Goal: Communication & Community: Answer question/provide support

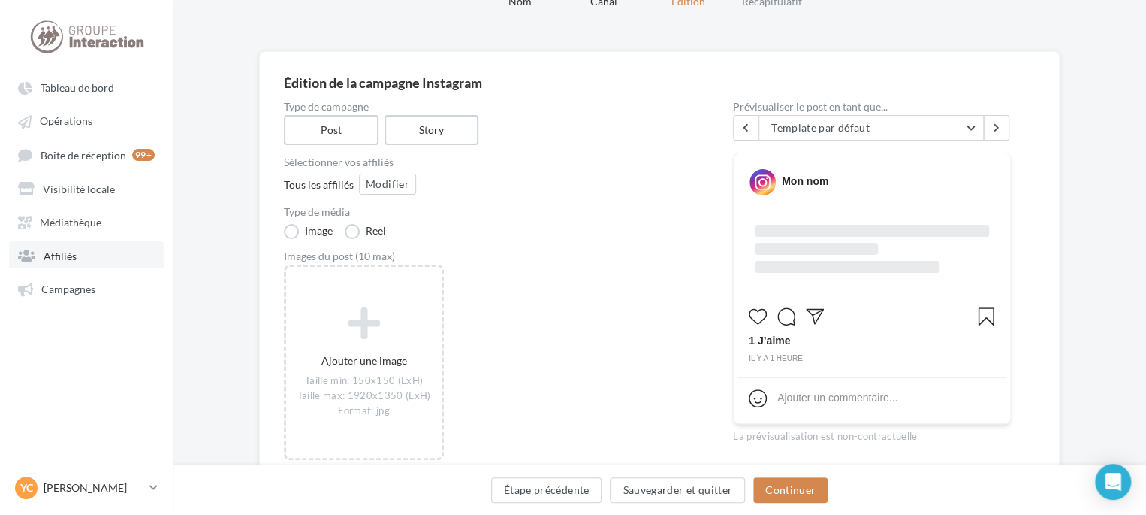
scroll to position [75, 0]
click at [89, 183] on span "Visibilité locale" at bounding box center [79, 188] width 72 height 13
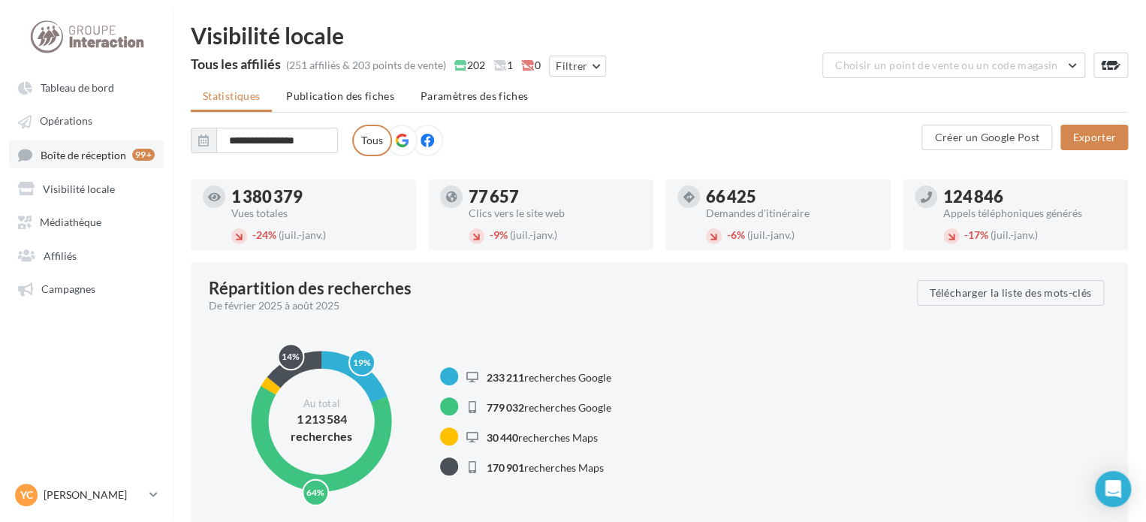
click at [105, 154] on span "Boîte de réception" at bounding box center [84, 154] width 86 height 13
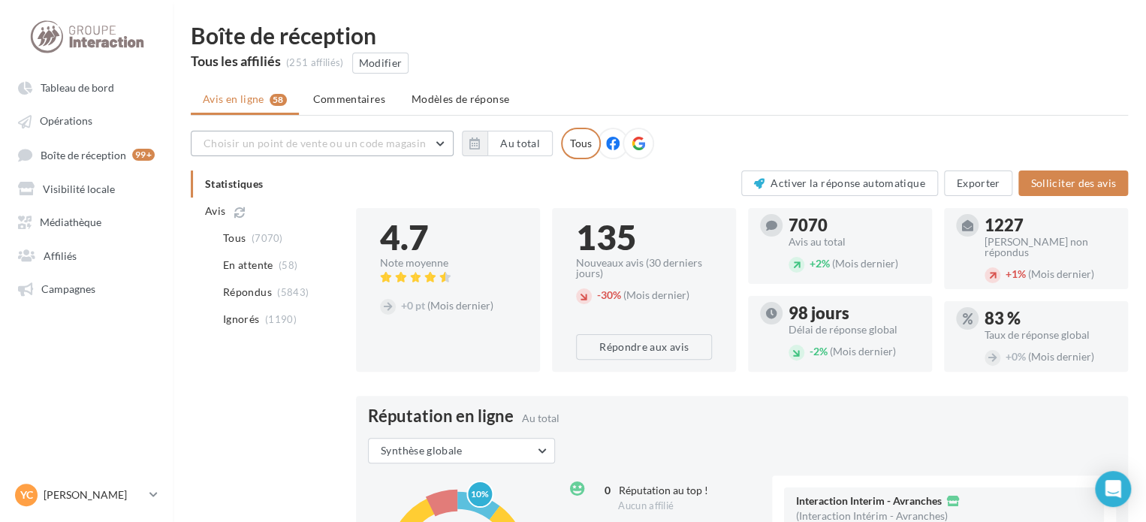
click at [334, 146] on span "Choisir un point de vente ou un code magasin" at bounding box center [315, 143] width 222 height 13
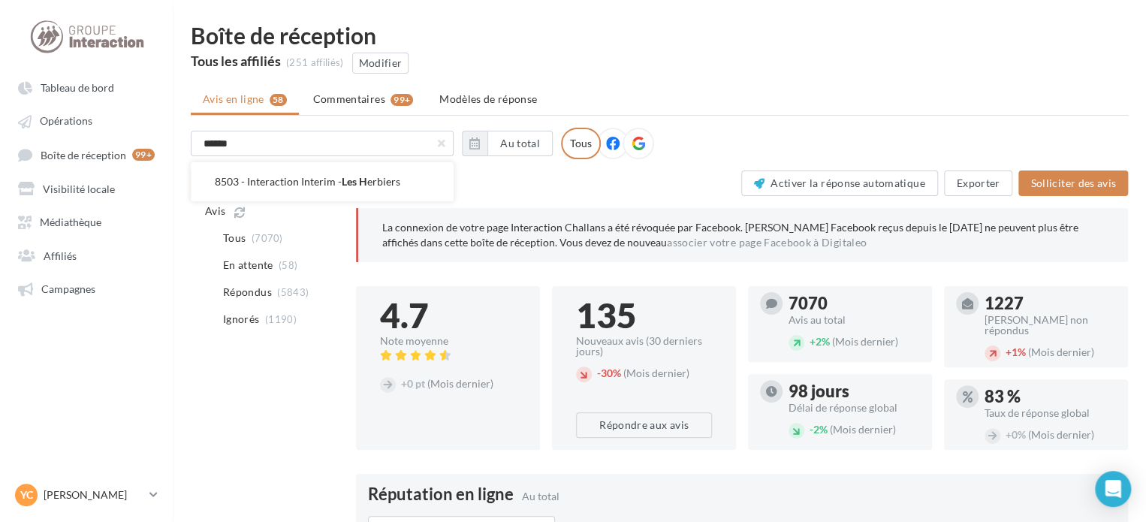
type input "*******"
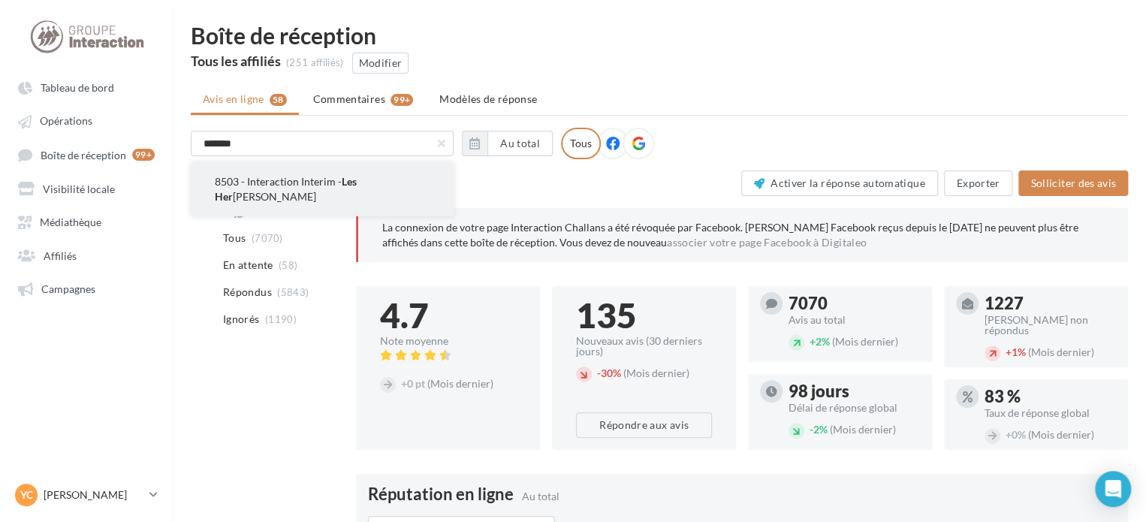
click at [357, 175] on span "Les Her" at bounding box center [286, 189] width 142 height 28
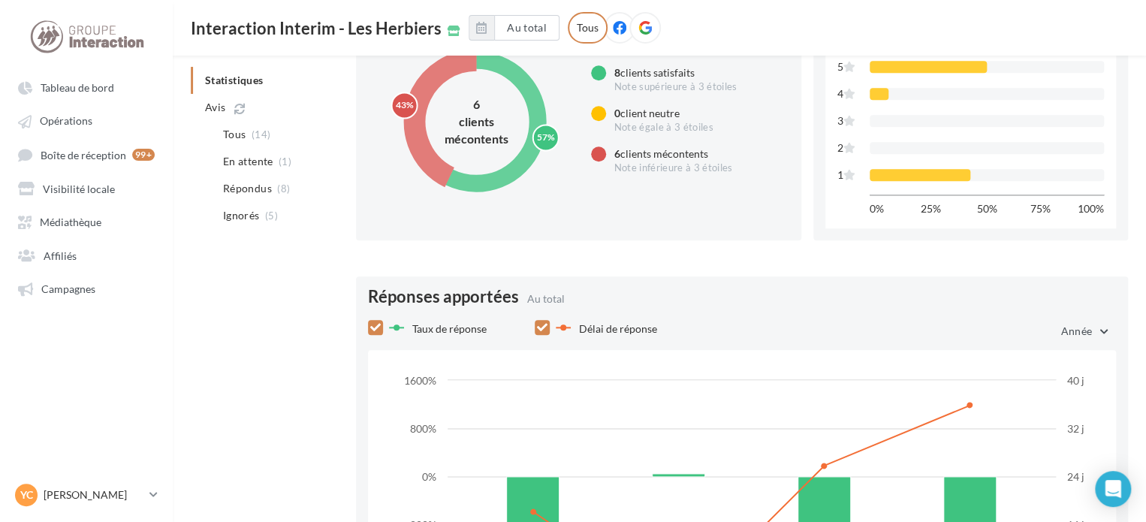
scroll to position [901, 0]
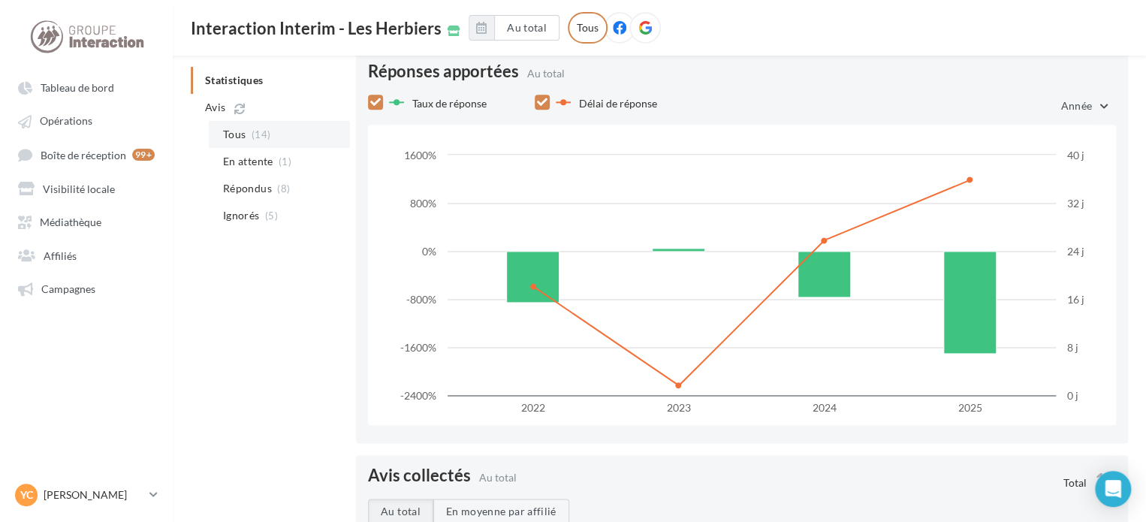
click at [268, 137] on li "Tous (14)" at bounding box center [279, 134] width 141 height 27
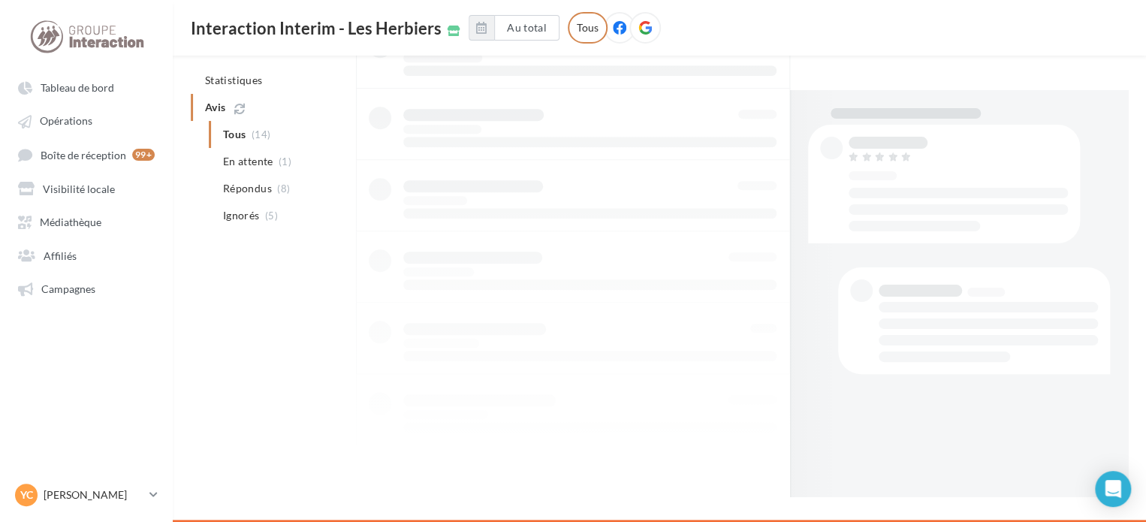
scroll to position [182, 0]
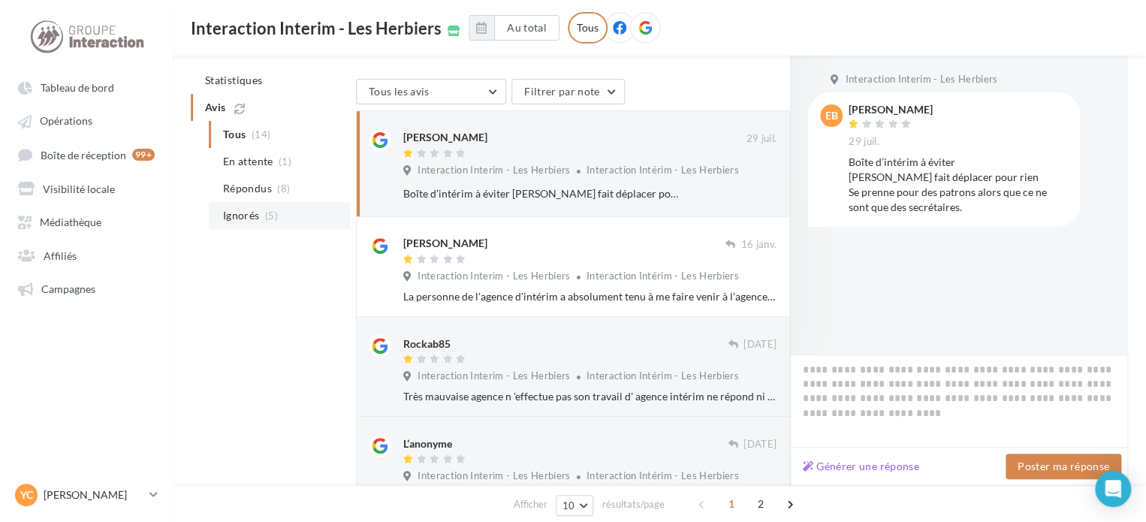
click at [244, 216] on span "Ignorés" at bounding box center [241, 215] width 36 height 15
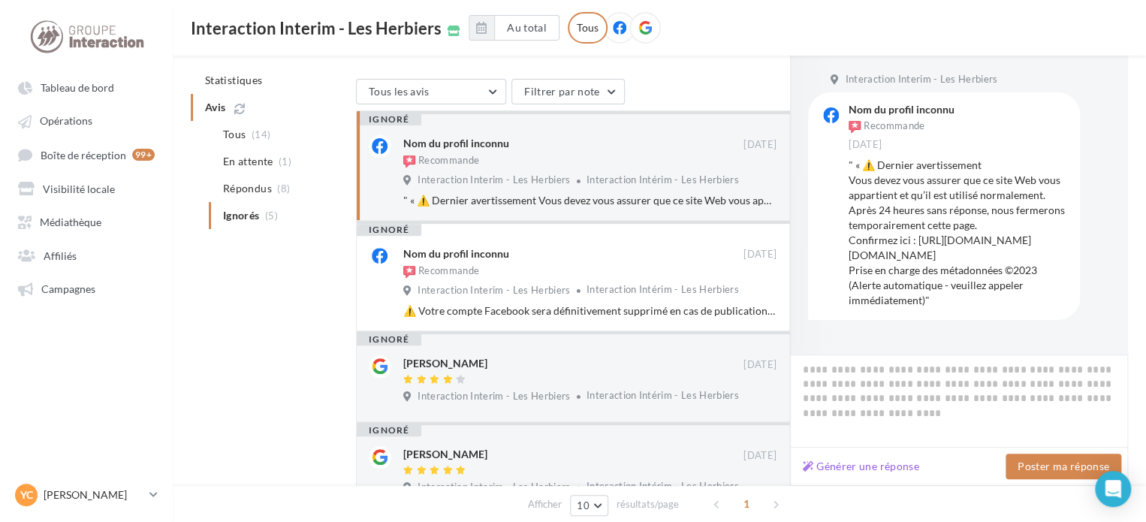
click at [566, 171] on div "Nom du profil inconnu Recommande [DATE] Interaction Interim - Les Herbiers Inte…" at bounding box center [589, 171] width 373 height 73
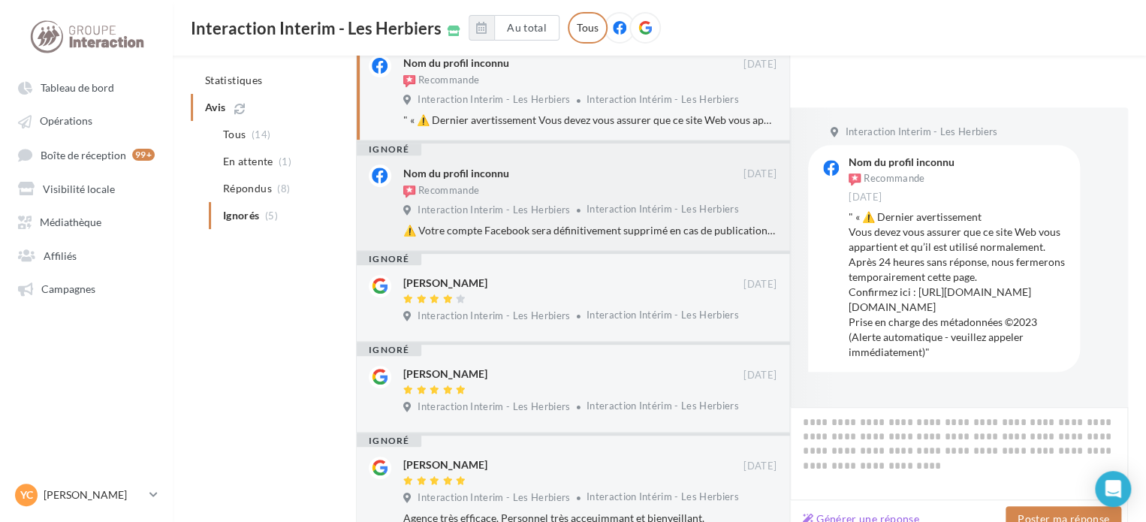
scroll to position [391, 0]
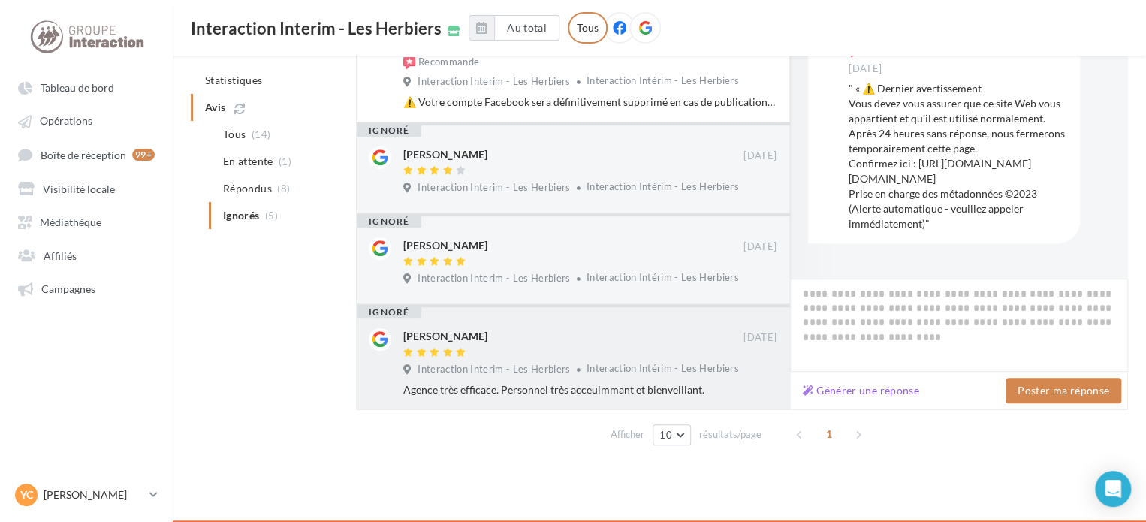
click at [593, 357] on div at bounding box center [573, 353] width 340 height 13
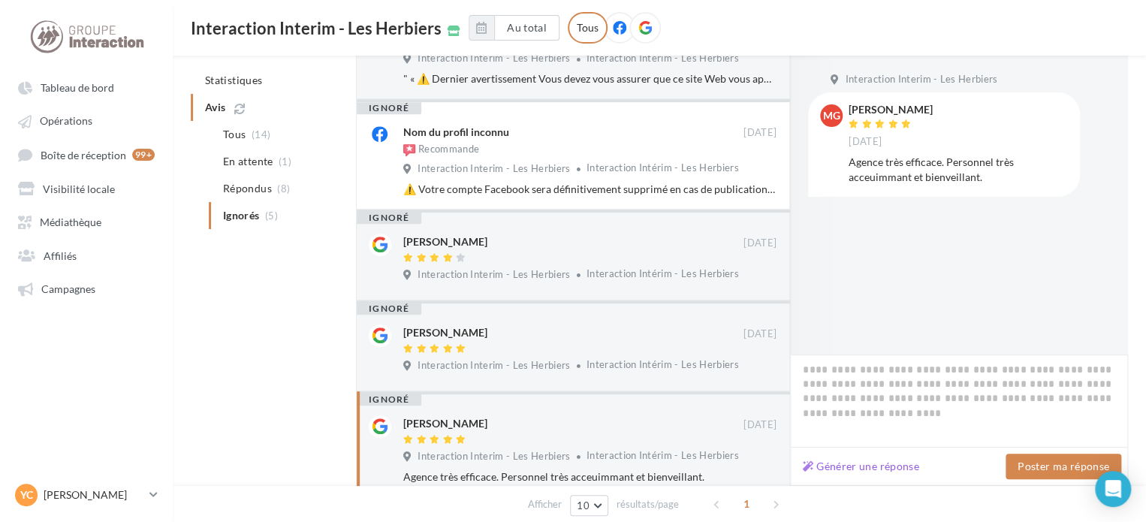
scroll to position [240, 0]
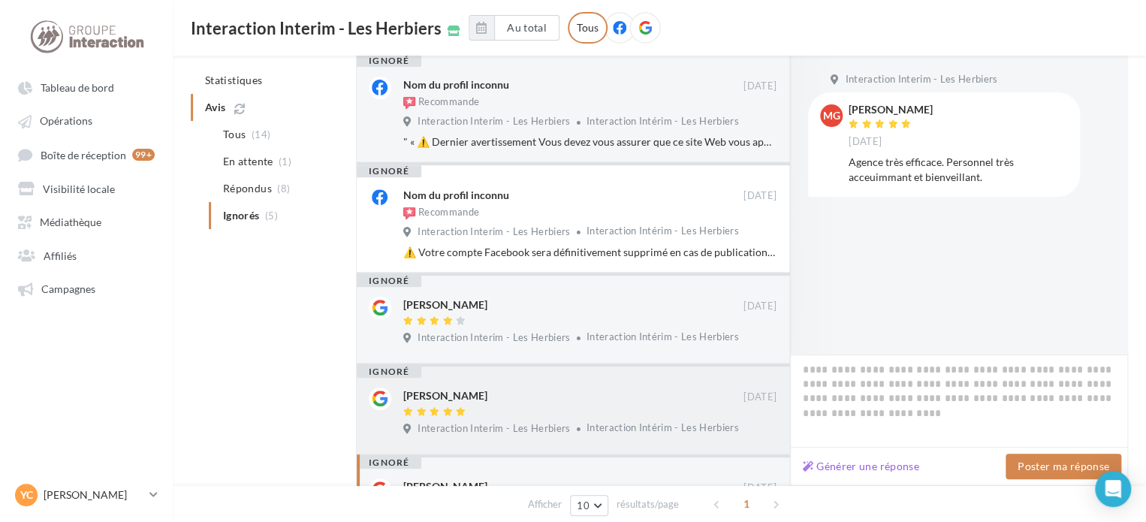
click at [622, 402] on div "[PERSON_NAME]" at bounding box center [573, 396] width 340 height 16
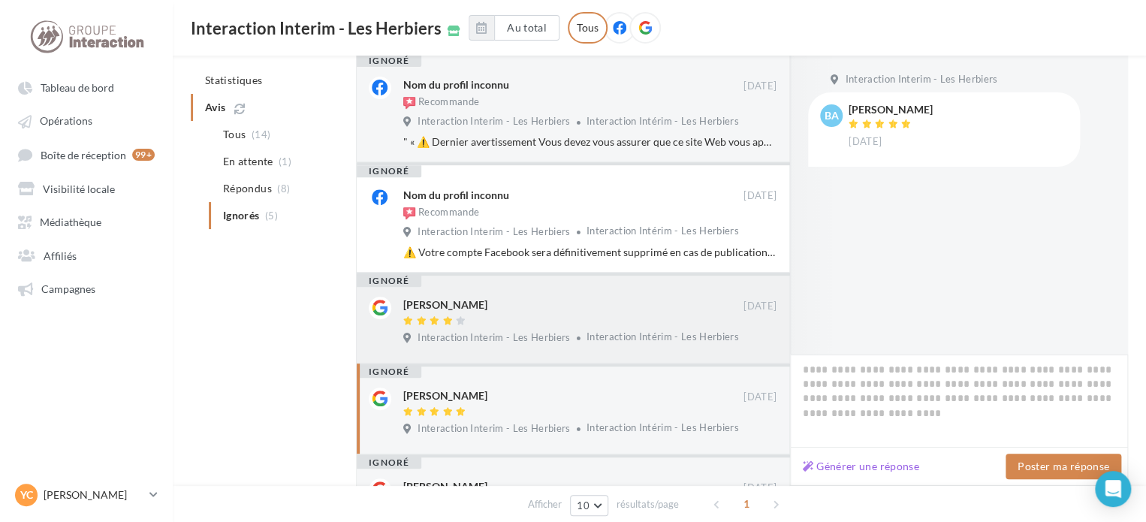
click at [548, 321] on div at bounding box center [573, 321] width 340 height 13
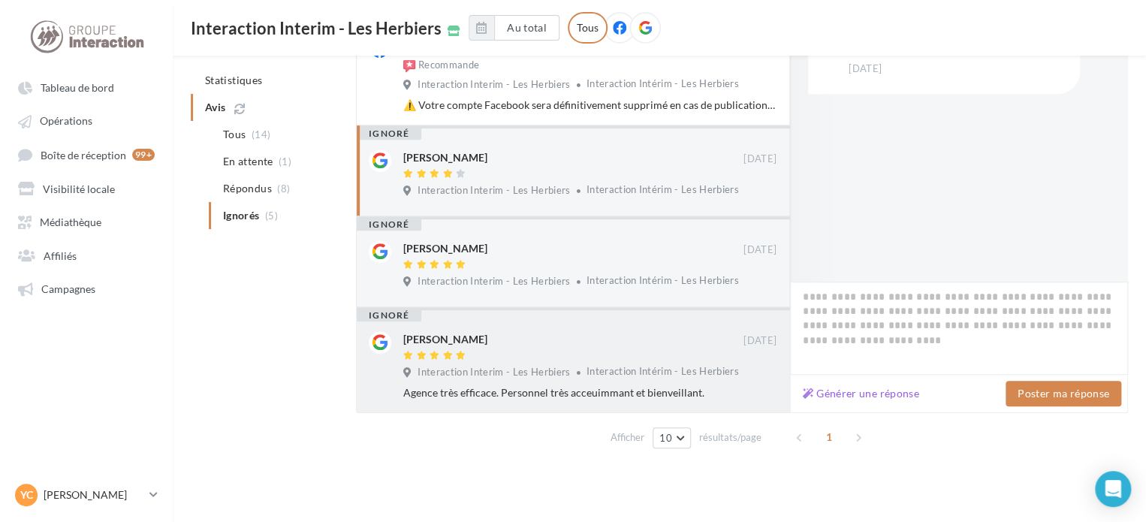
scroll to position [391, 0]
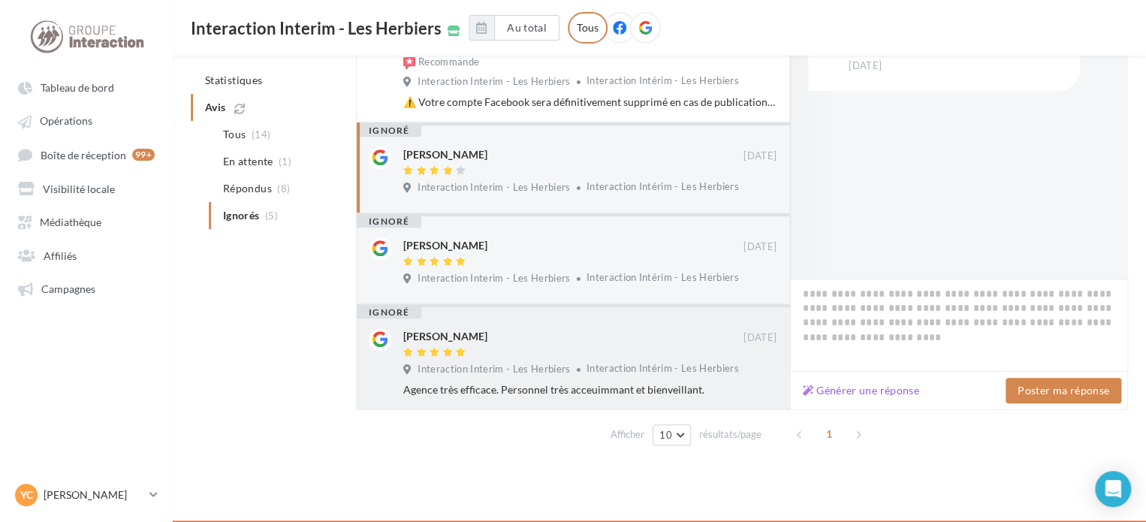
click at [653, 352] on div at bounding box center [573, 353] width 340 height 13
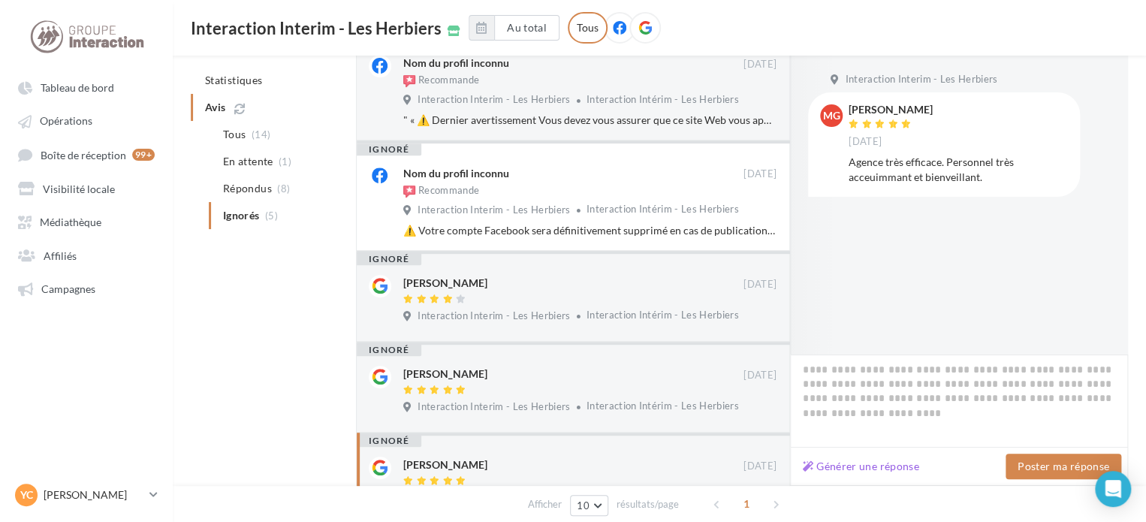
scroll to position [240, 0]
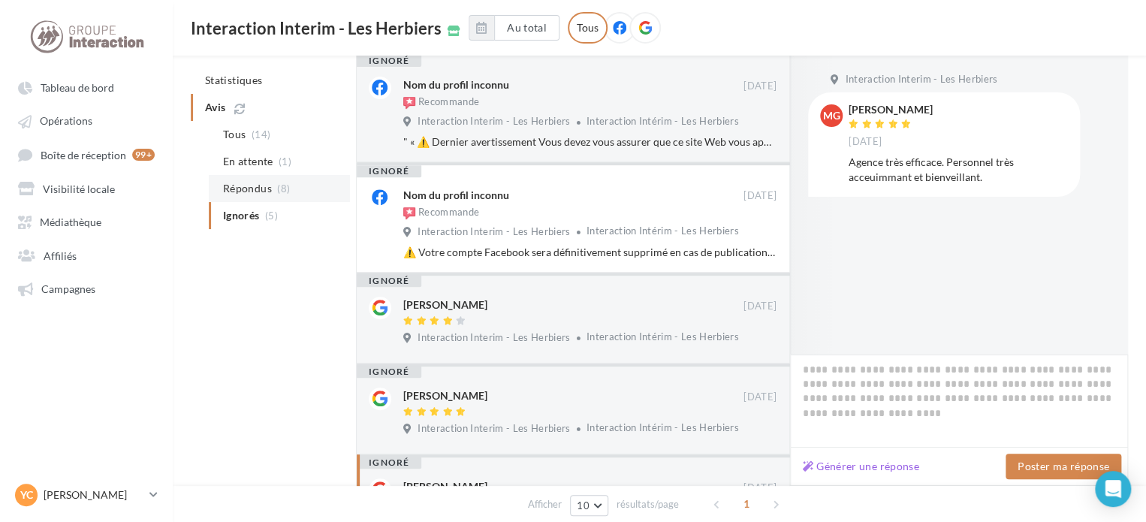
click at [261, 194] on span "Répondus" at bounding box center [247, 188] width 49 height 15
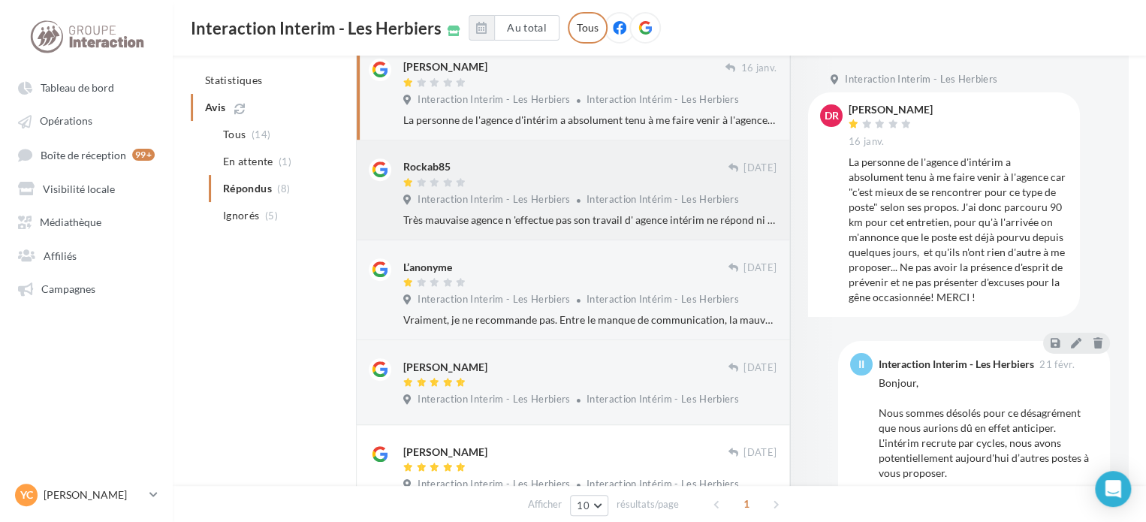
scroll to position [182, 0]
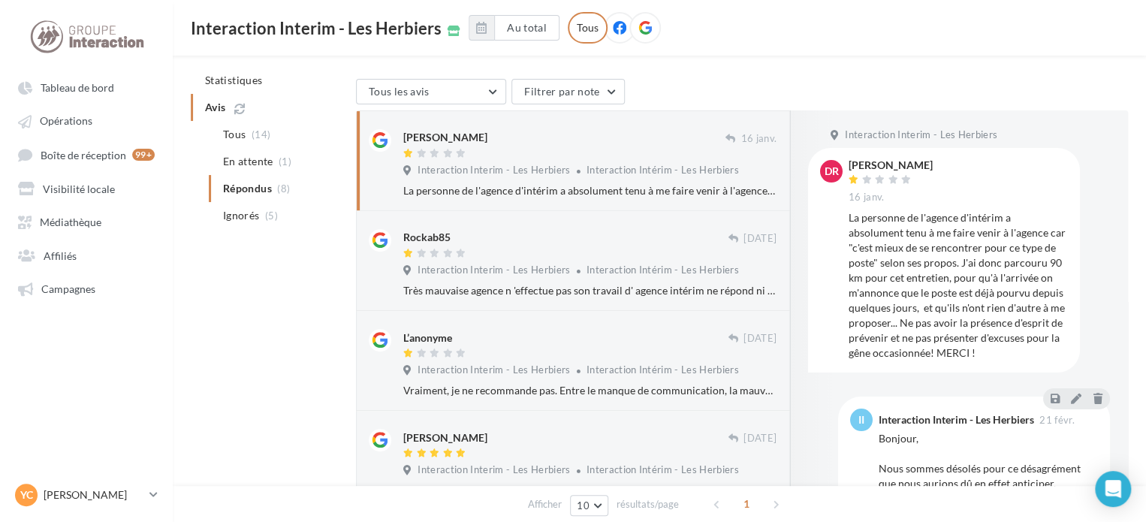
click at [517, 192] on div "La personne de l'agence d'intérim a absolument tenu à me faire venir à l'agence…" at bounding box center [589, 190] width 373 height 15
click at [675, 179] on div "Interaction Interim - Les Herbiers Interaction Intérim - Les Herbiers" at bounding box center [589, 172] width 373 height 17
click at [592, 229] on div "Rockab85" at bounding box center [565, 237] width 325 height 16
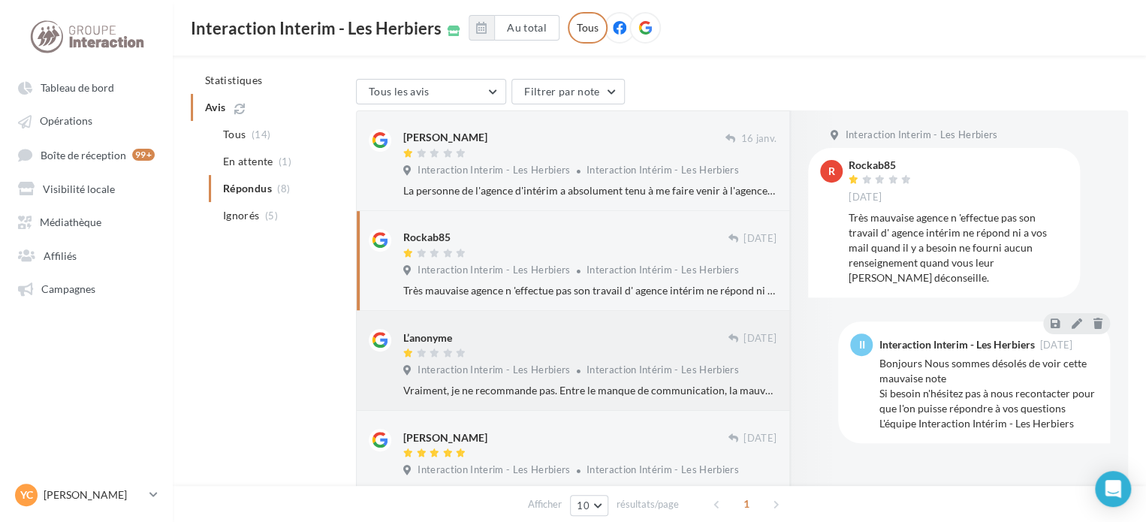
click at [503, 370] on span "Interaction Interim - Les Herbiers" at bounding box center [494, 371] width 152 height 14
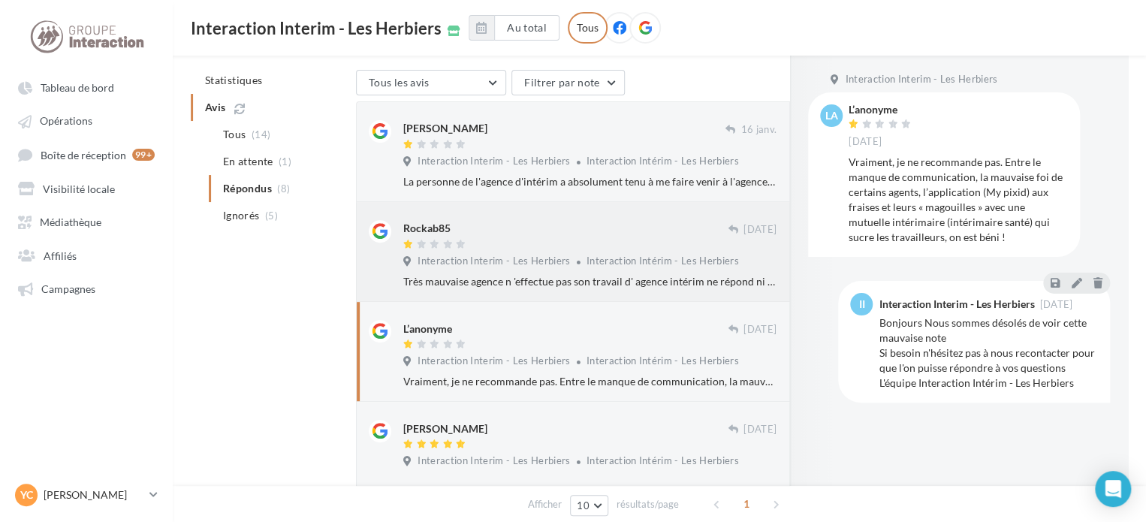
scroll to position [107, 0]
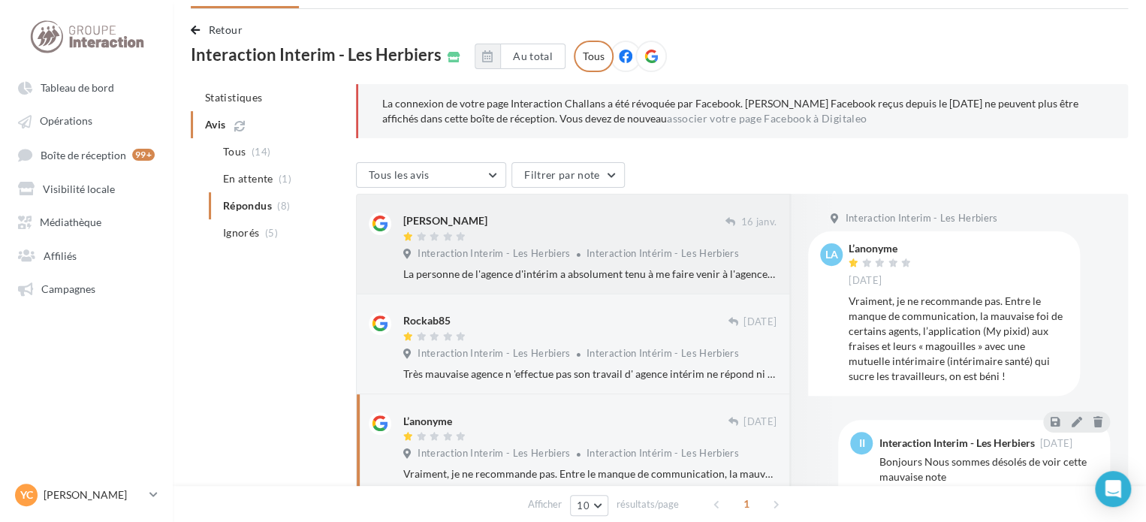
click at [565, 256] on span "Interaction Interim - Les Herbiers" at bounding box center [494, 254] width 152 height 14
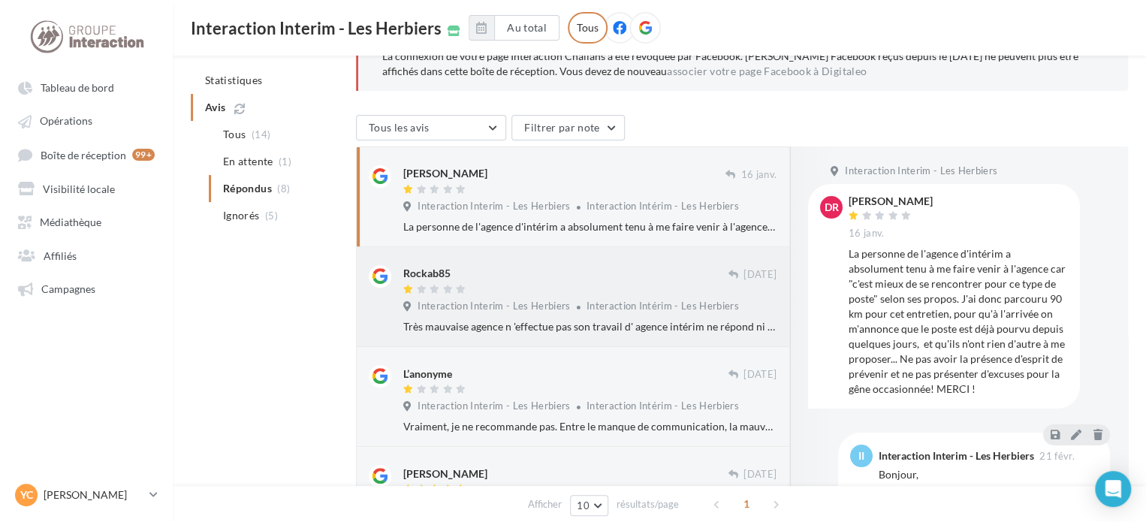
scroll to position [182, 0]
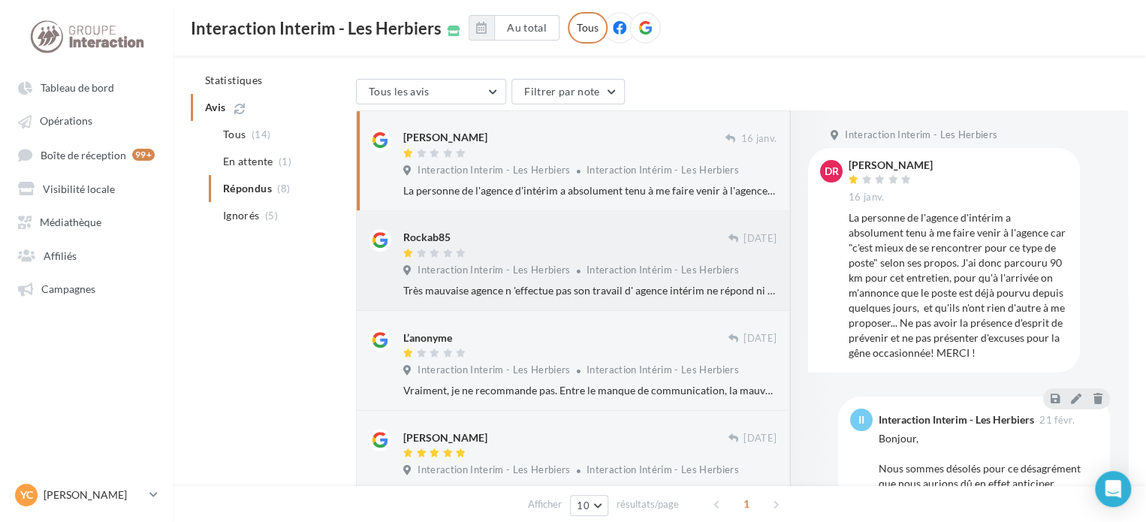
click at [568, 271] on div "Interaction Interim - Les Herbiers Interaction Intérim - Les Herbiers" at bounding box center [571, 271] width 336 height 14
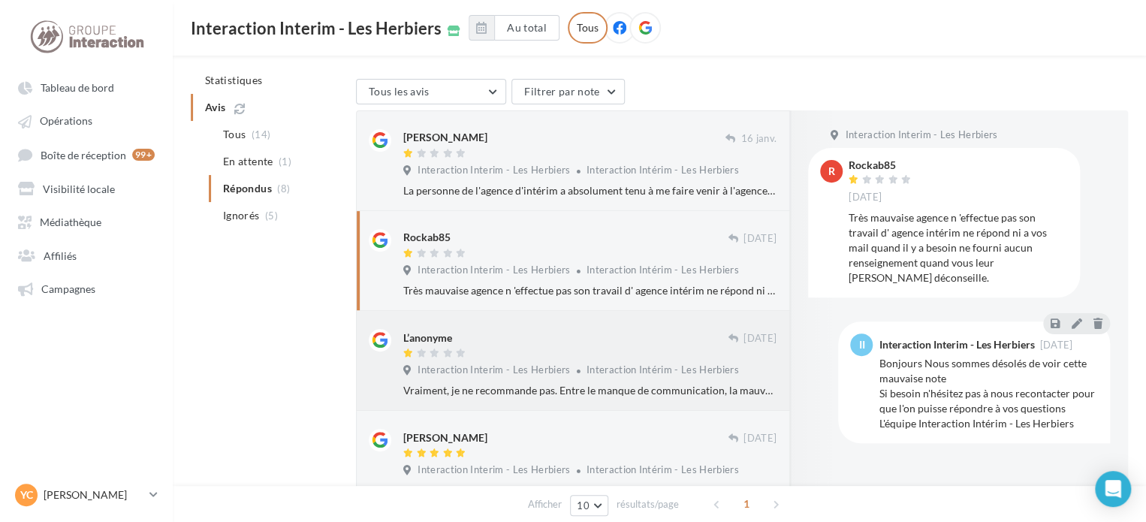
click at [544, 331] on div "L’anonyme" at bounding box center [565, 337] width 325 height 16
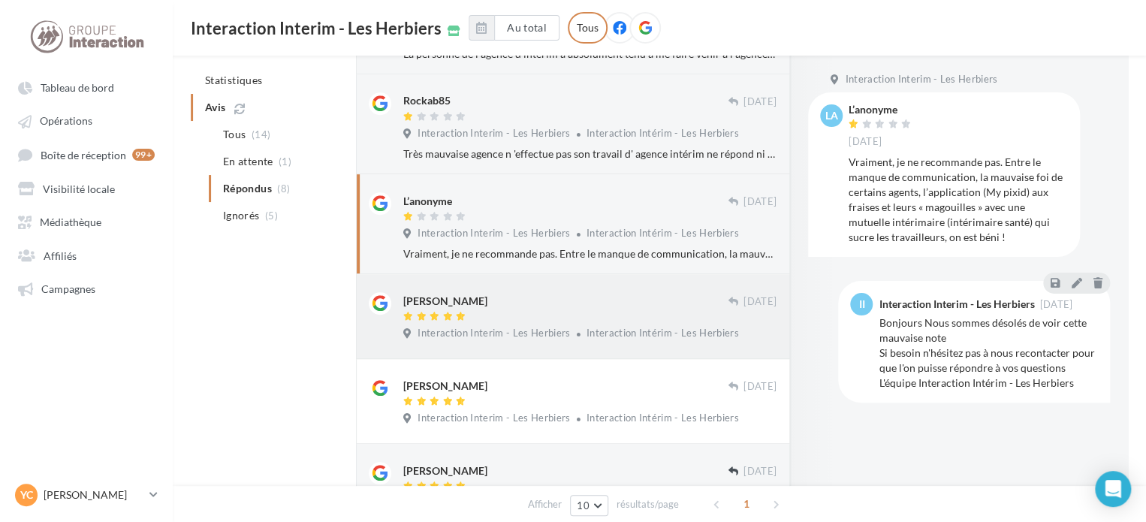
scroll to position [332, 0]
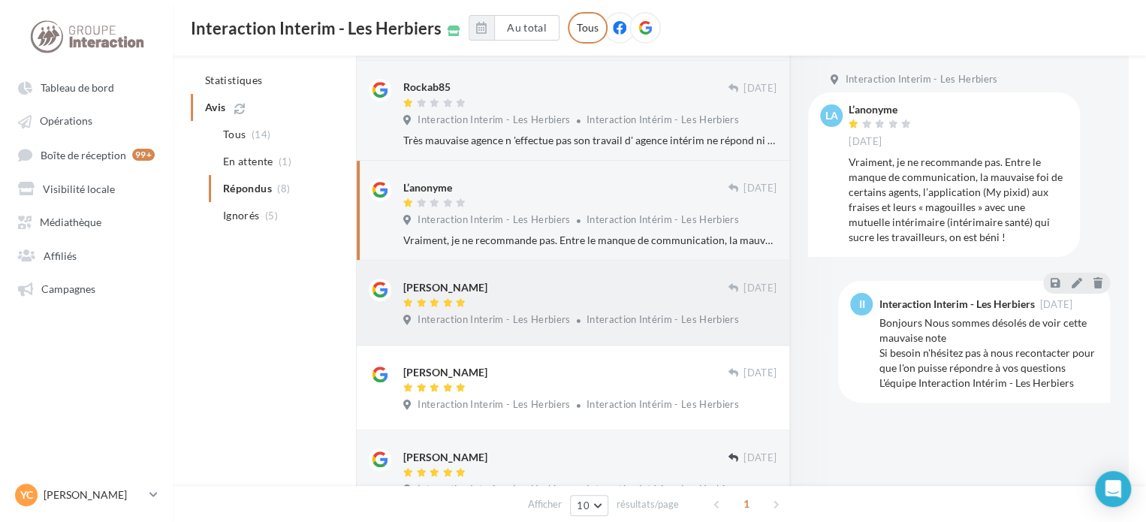
click at [494, 306] on div at bounding box center [565, 304] width 325 height 13
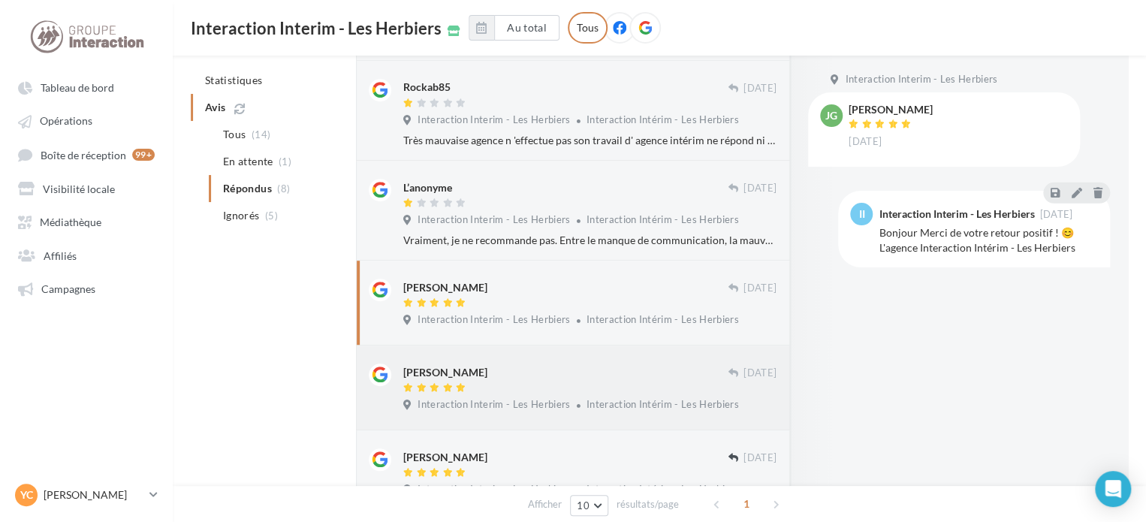
click at [484, 388] on div at bounding box center [565, 389] width 325 height 13
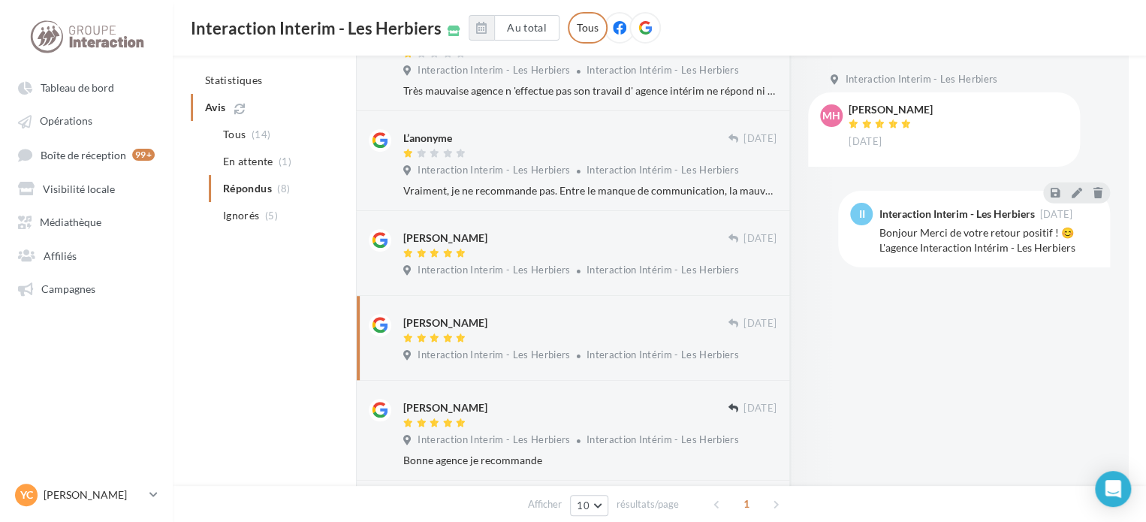
scroll to position [407, 0]
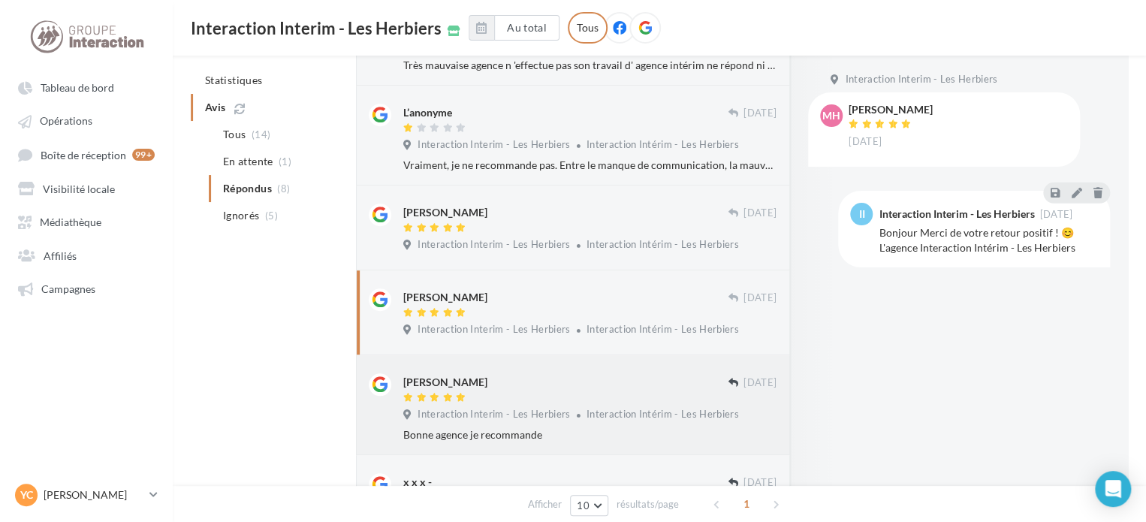
click at [530, 376] on div "[PERSON_NAME]" at bounding box center [565, 381] width 325 height 16
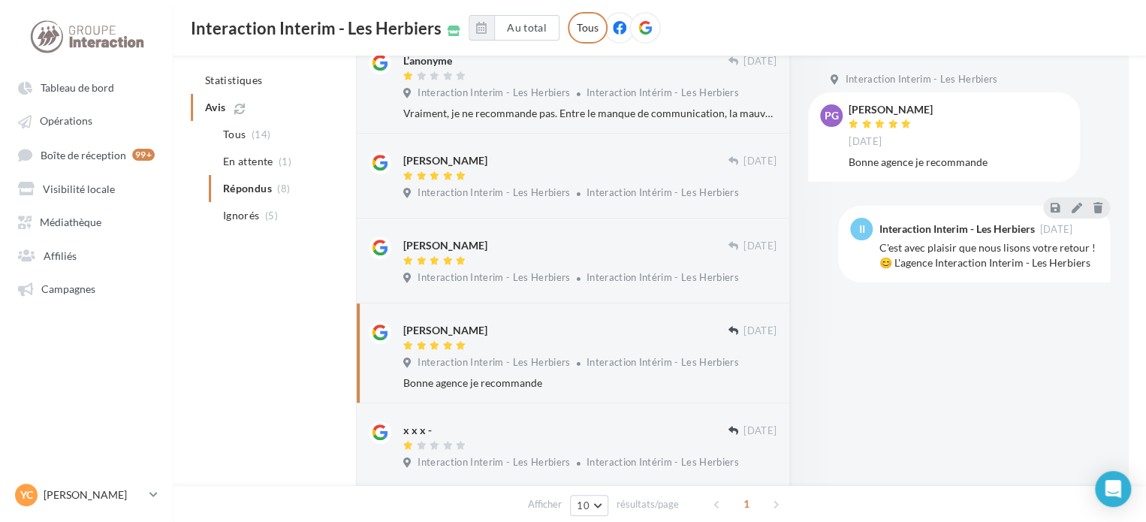
scroll to position [482, 0]
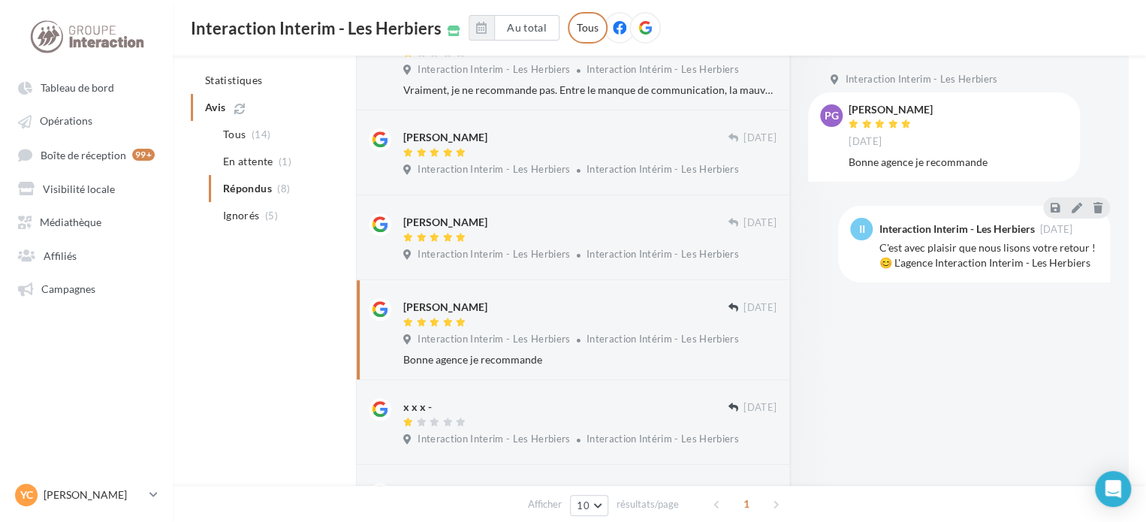
click at [554, 355] on div "Bonne agence je recommande" at bounding box center [589, 359] width 373 height 15
click at [524, 426] on div at bounding box center [565, 424] width 325 height 13
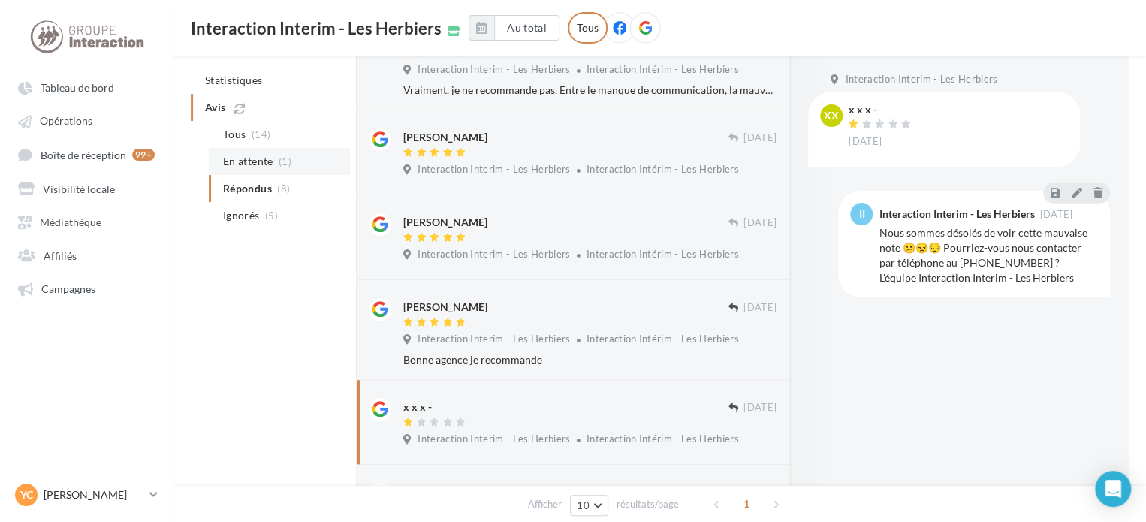
click at [271, 159] on span "En attente" at bounding box center [248, 161] width 50 height 15
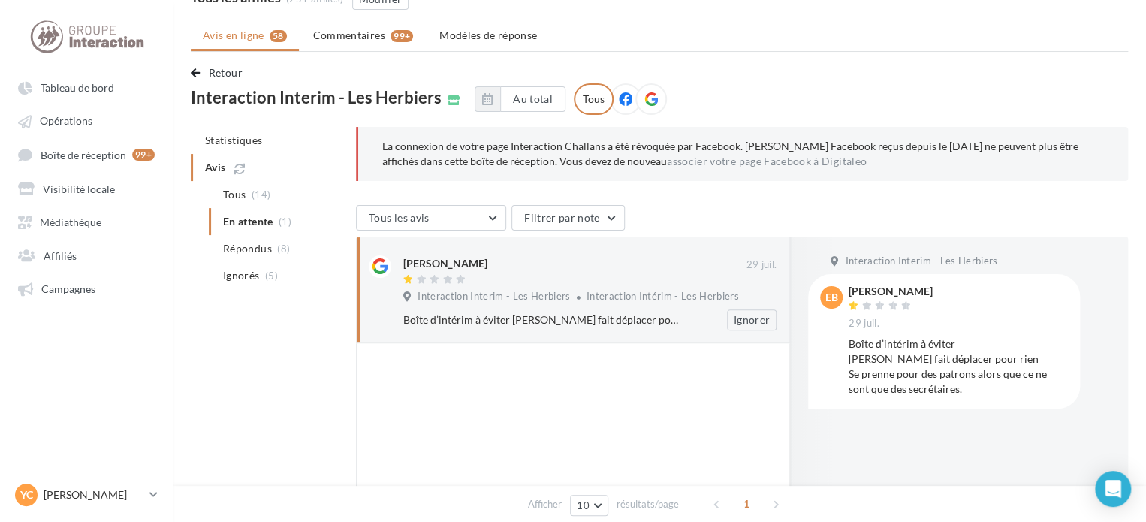
scroll to position [99, 0]
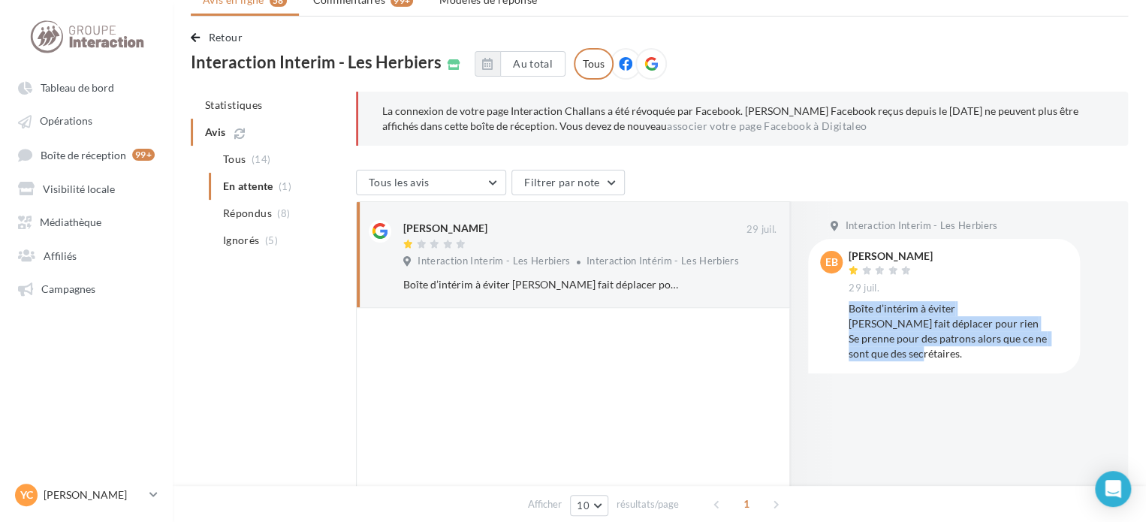
drag, startPoint x: 846, startPoint y: 306, endPoint x: 957, endPoint y: 354, distance: 121.1
click at [957, 354] on div "[PERSON_NAME] 29 juil. Boîte d’intérim à éviter [PERSON_NAME] fait déplacer pou…" at bounding box center [944, 306] width 248 height 110
copy div "Boîte d’intérim à éviter [PERSON_NAME] fait déplacer pour rien Se prenne pour d…"
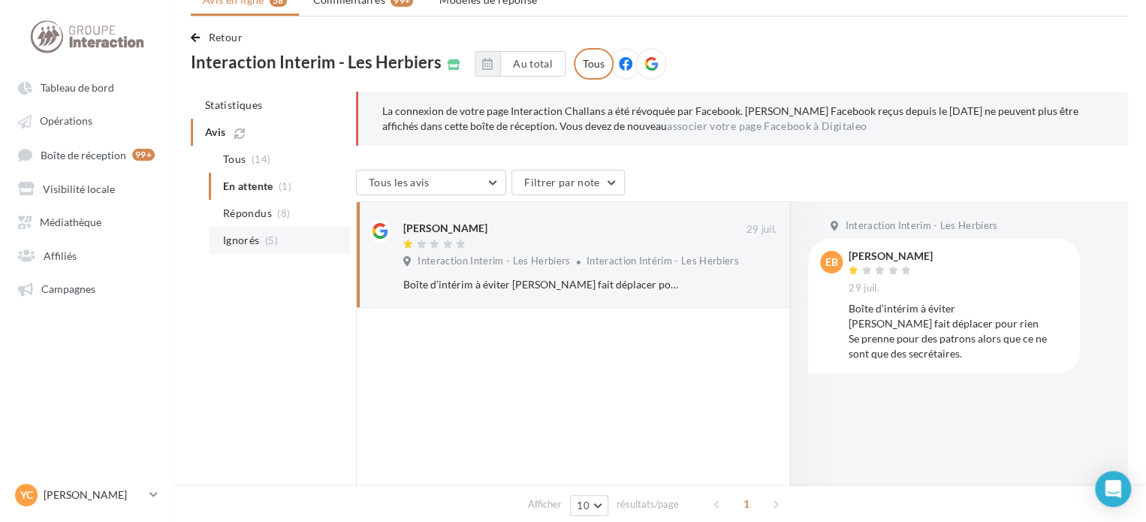
click at [255, 244] on span "Ignorés" at bounding box center [241, 240] width 36 height 15
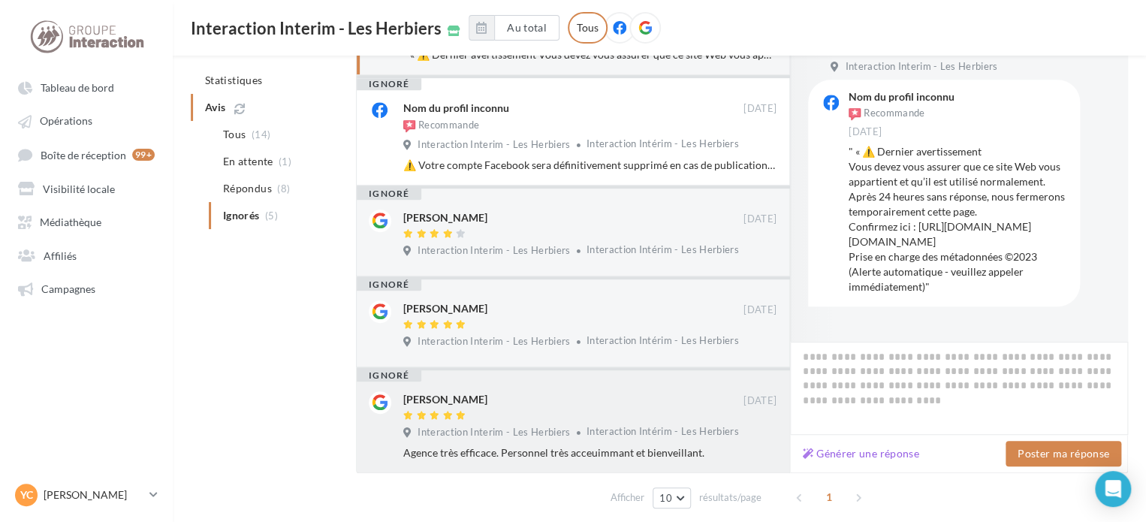
scroll to position [391, 0]
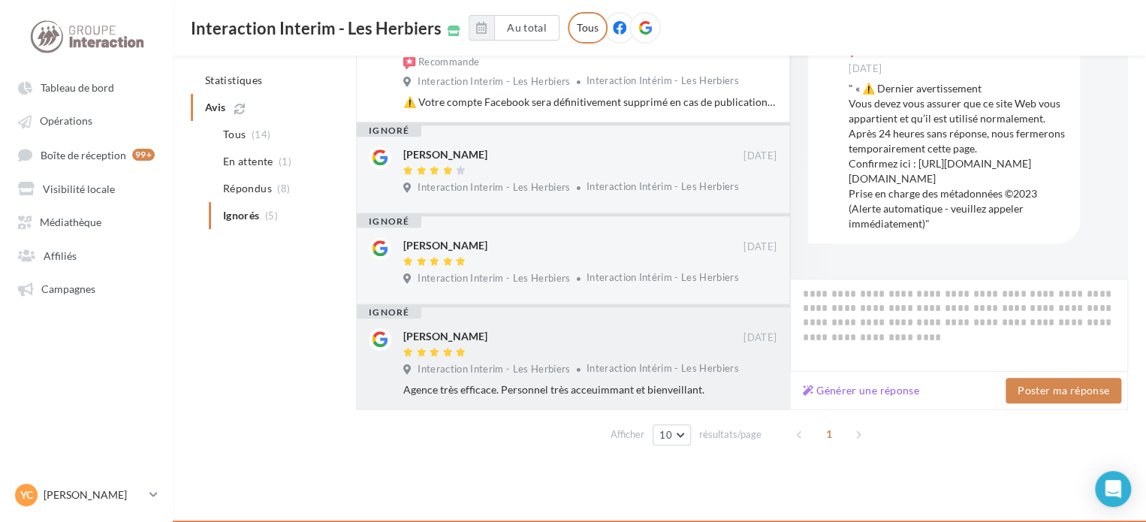
click at [515, 342] on div "[PERSON_NAME]" at bounding box center [573, 336] width 340 height 16
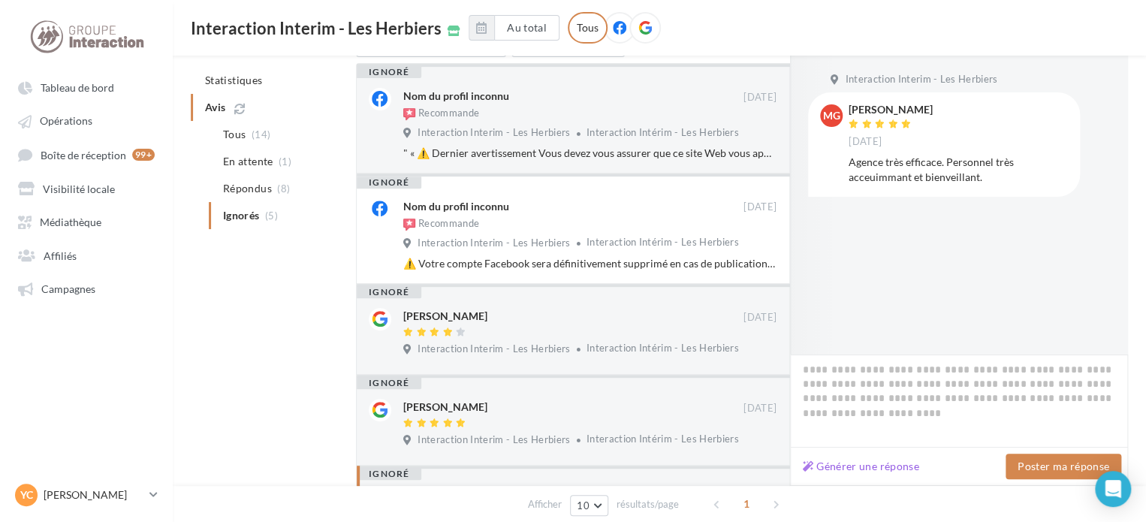
scroll to position [165, 0]
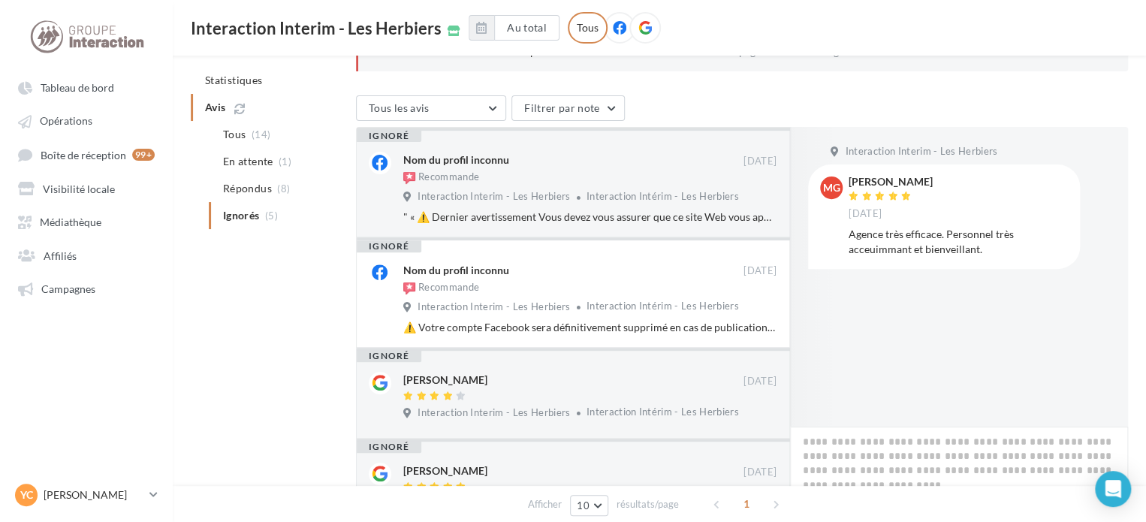
drag, startPoint x: 965, startPoint y: 182, endPoint x: 850, endPoint y: 181, distance: 114.9
click at [850, 181] on div "[PERSON_NAME] [DATE]" at bounding box center [958, 199] width 219 height 44
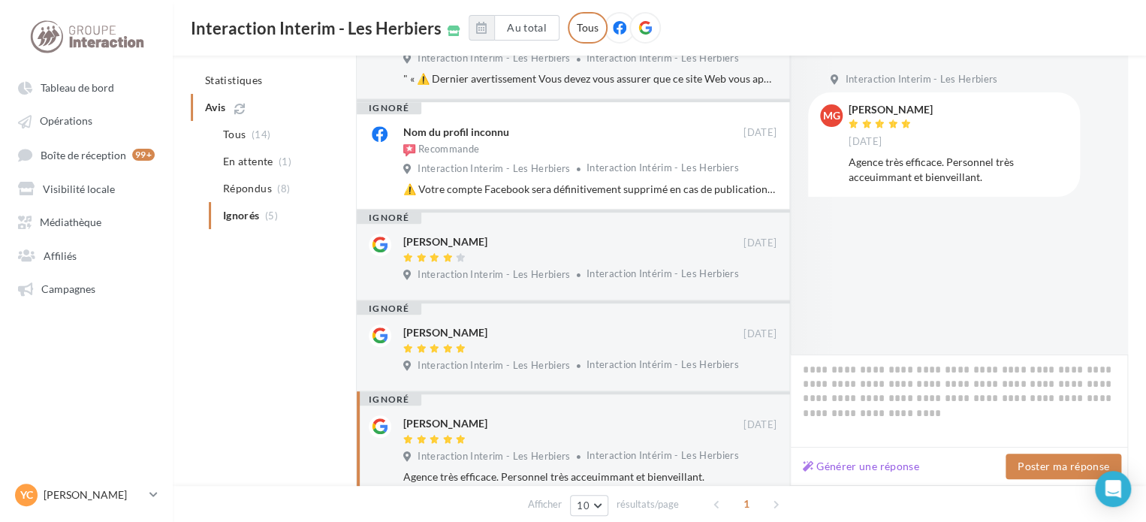
scroll to position [240, 0]
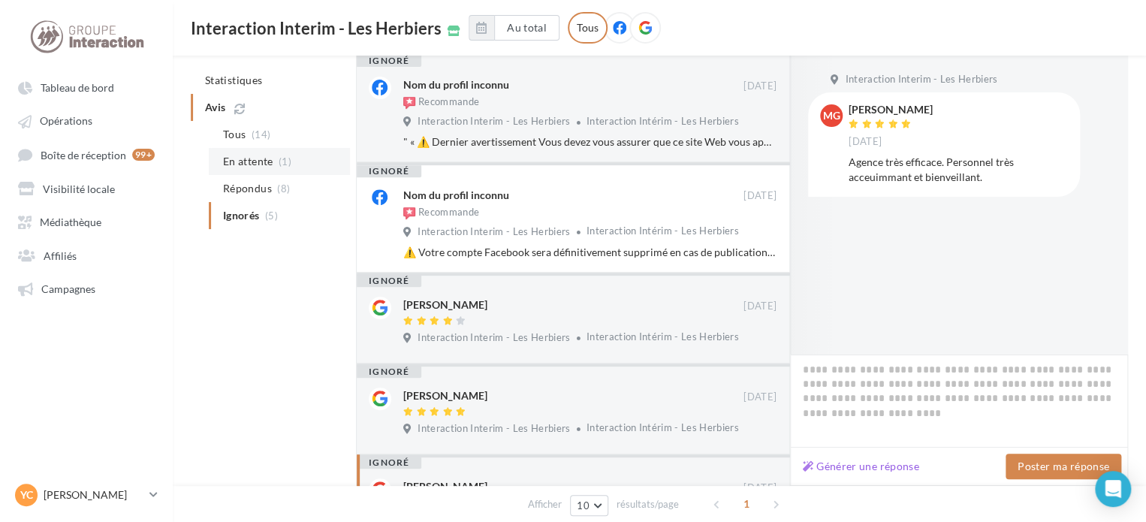
click at [269, 152] on li "En attente (1)" at bounding box center [279, 161] width 141 height 27
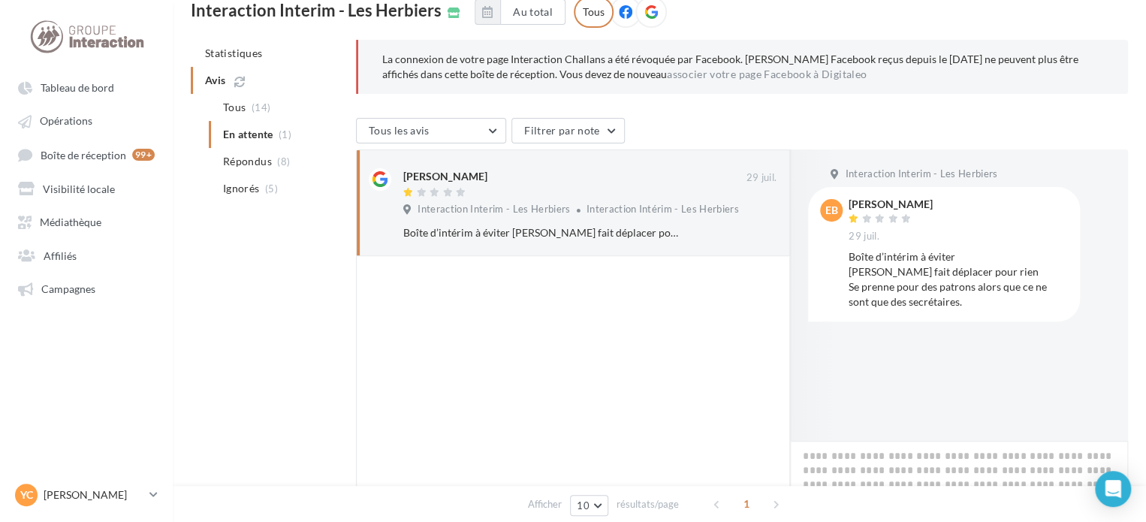
scroll to position [174, 0]
